Goal: Navigation & Orientation: Go to known website

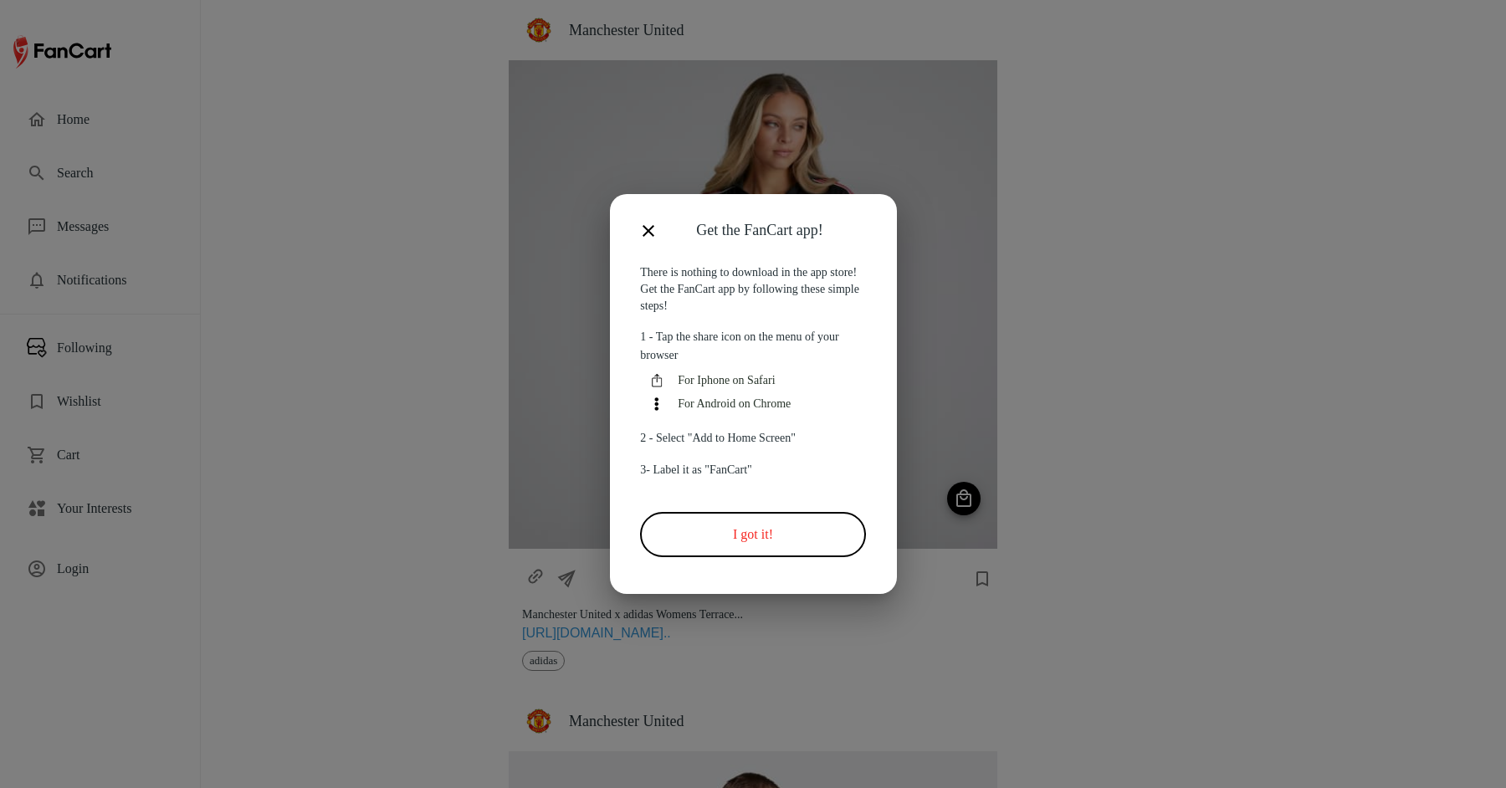
click at [648, 231] on icon "button" at bounding box center [649, 231] width 12 height 12
